Goal: Obtain resource: Obtain resource

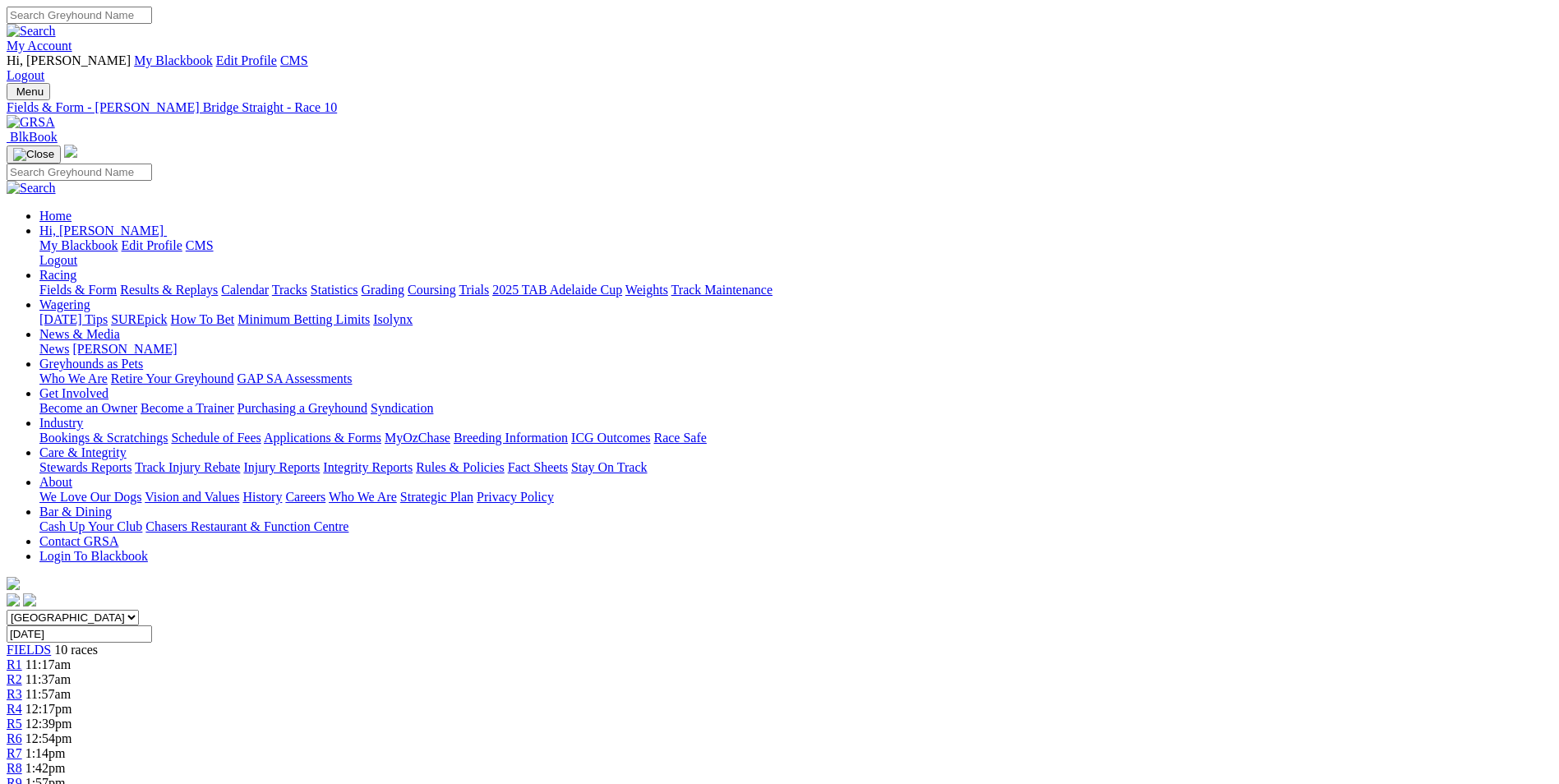
drag, startPoint x: 339, startPoint y: 57, endPoint x: 335, endPoint y: 67, distance: 10.8
click at [55, 115] on img at bounding box center [30, 122] width 49 height 15
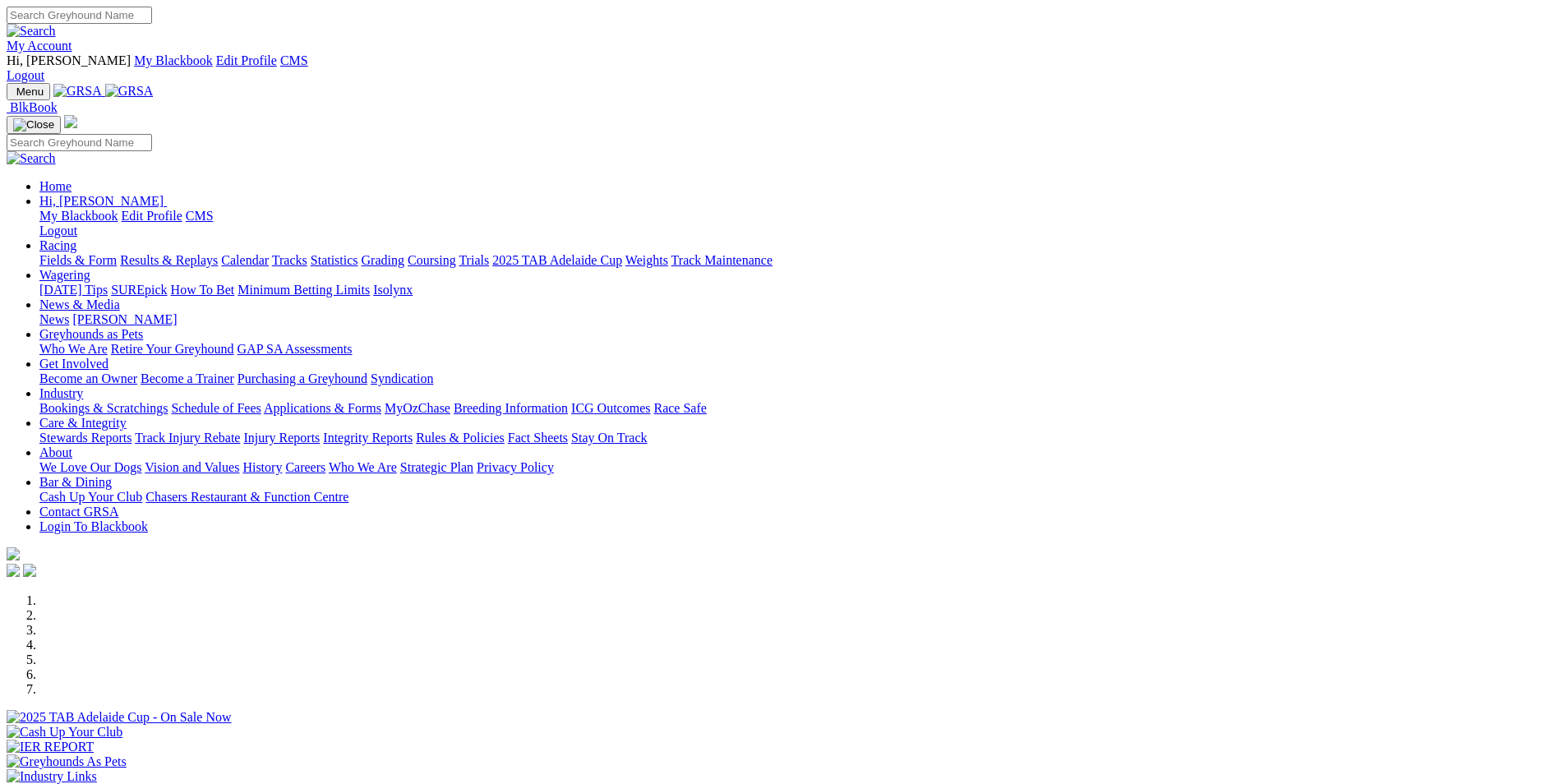
scroll to position [247, 0]
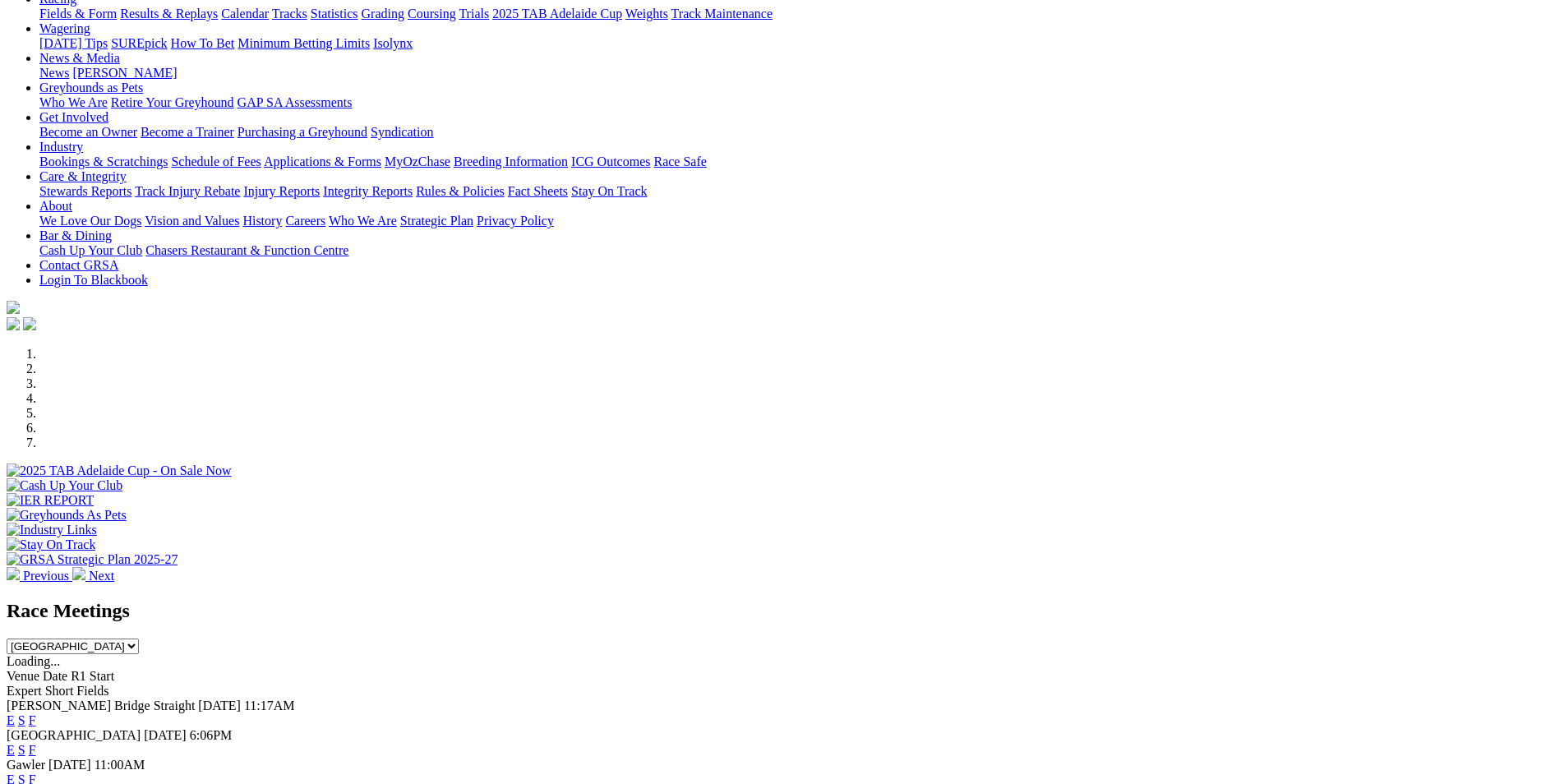
click at [15, 743] on link "E" at bounding box center [11, 749] width 8 height 14
